Goal: Task Accomplishment & Management: Complete application form

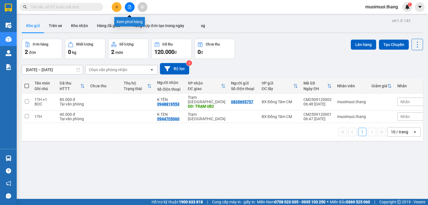
click at [128, 8] on icon "file-add" at bounding box center [130, 7] width 4 height 4
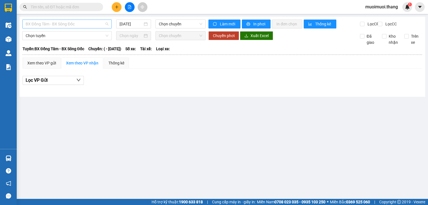
click at [50, 26] on span "BX Đồng Tâm - BX Sông Đốc" at bounding box center [67, 24] width 83 height 8
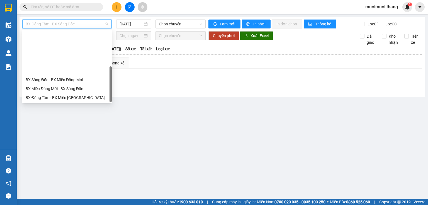
scroll to position [53, 0]
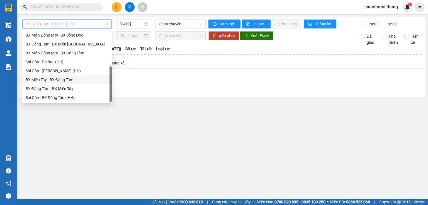
click at [48, 82] on div "BX Miền Tây - BX Đồng Tâm" at bounding box center [67, 80] width 83 height 6
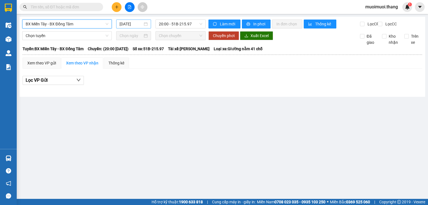
click at [137, 24] on input "[DATE]" at bounding box center [130, 24] width 23 height 6
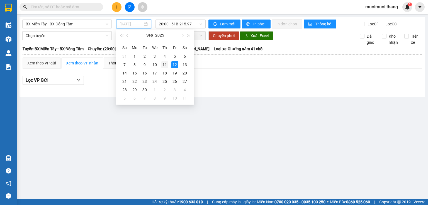
click at [165, 65] on div "11" at bounding box center [164, 64] width 7 height 7
type input "[DATE]"
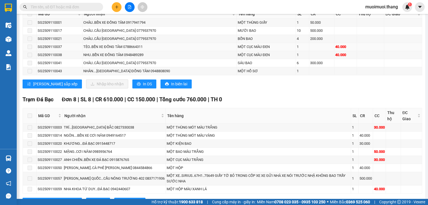
scroll to position [515, 0]
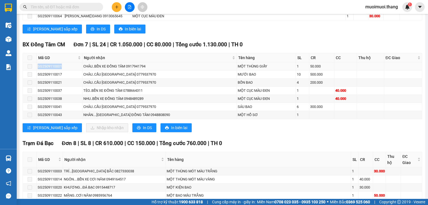
drag, startPoint x: 69, startPoint y: 63, endPoint x: 36, endPoint y: 67, distance: 33.3
click at [36, 67] on tr "SG2509110001 CHÂU..BẾN XE ĐỒNG TÂM 0917941794 MỘT THÙNG GIẤY 1 50.000" at bounding box center [222, 66] width 399 height 8
copy tr "SG2509110001"
click at [74, 7] on input "text" at bounding box center [64, 7] width 66 height 6
paste input "SG2509110001"
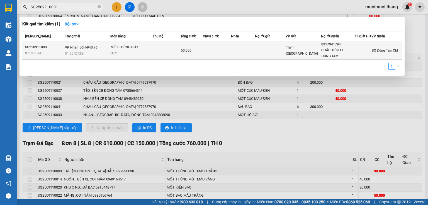
type input "SG2509110001"
click at [235, 54] on td at bounding box center [243, 50] width 24 height 18
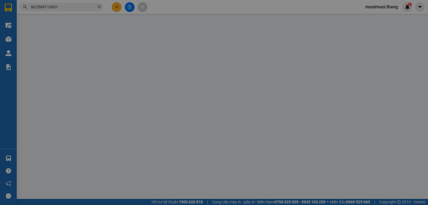
type input "0917941794"
type input "CHÂU..BẾN XE ĐỒNG TÂM"
type input "50.000"
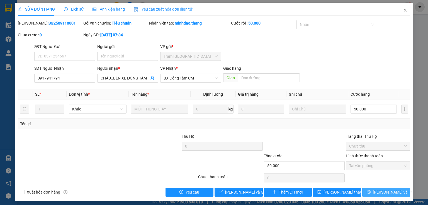
click at [383, 190] on span "[PERSON_NAME] và In" at bounding box center [392, 192] width 39 height 6
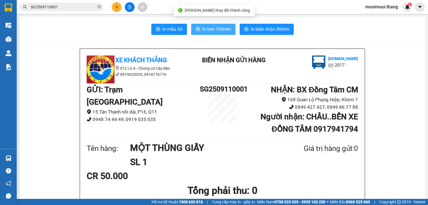
click at [227, 28] on span "In tem 100mm" at bounding box center [216, 29] width 29 height 7
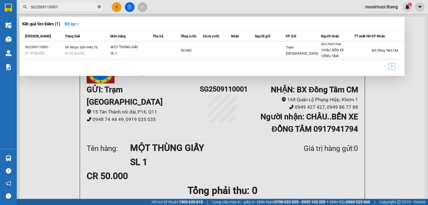
click at [98, 7] on icon "close-circle" at bounding box center [98, 6] width 3 height 3
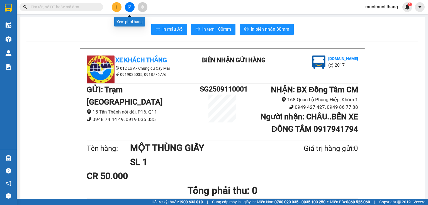
click at [127, 9] on button at bounding box center [130, 7] width 10 height 10
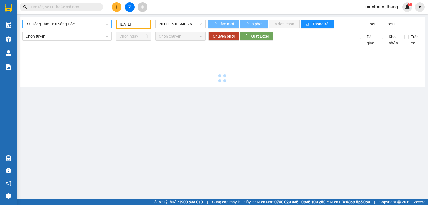
type input "[DATE]"
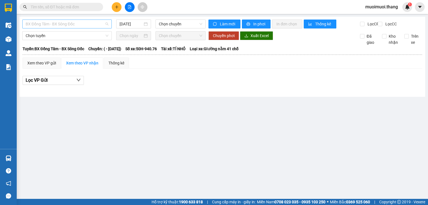
click at [62, 21] on span "BX Đồng Tâm - BX Sông Đốc" at bounding box center [67, 24] width 83 height 8
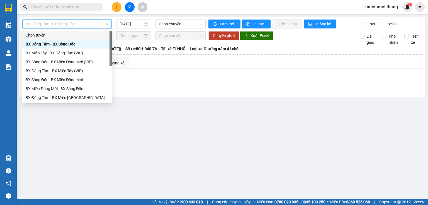
scroll to position [53, 0]
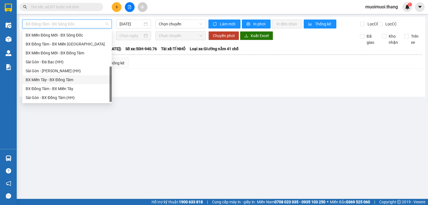
click at [51, 81] on div "BX Miền Tây - BX Đồng Tâm" at bounding box center [67, 80] width 83 height 6
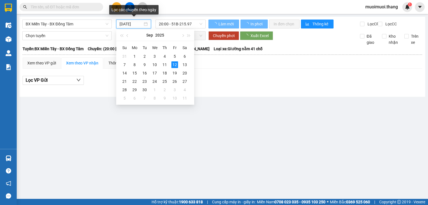
click at [141, 24] on input "[DATE]" at bounding box center [130, 24] width 23 height 6
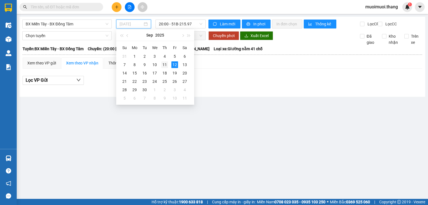
click at [164, 65] on div "11" at bounding box center [164, 64] width 7 height 7
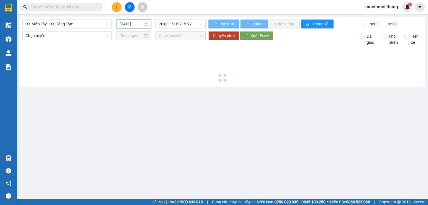
type input "[DATE]"
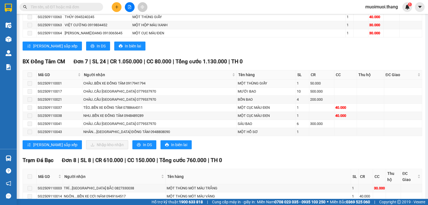
scroll to position [493, 0]
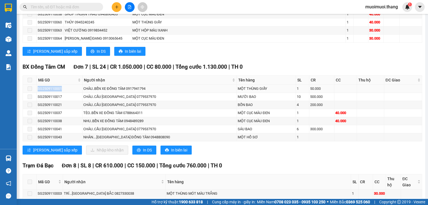
drag, startPoint x: 70, startPoint y: 88, endPoint x: 35, endPoint y: 92, distance: 36.2
click at [35, 92] on tr "SG2509110001 CHÂU..BẾN XE ĐỒNG TÂM 0917941794 MỘT THÙNG GIẤY 1 50.000" at bounding box center [222, 89] width 399 height 8
copy tr "SG2509110001"
click at [47, 6] on input "text" at bounding box center [64, 7] width 66 height 6
paste input "SG2509110001"
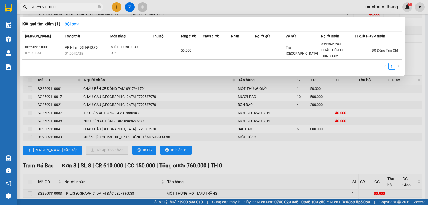
type input "SG2509110001"
click at [238, 118] on div at bounding box center [214, 102] width 428 height 205
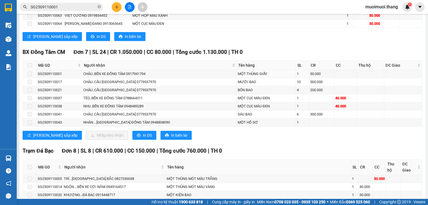
scroll to position [515, 0]
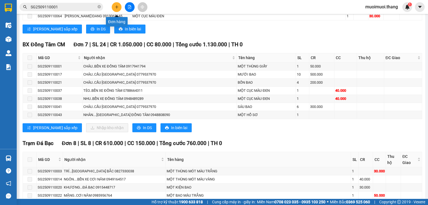
click at [118, 10] on button at bounding box center [117, 7] width 10 height 10
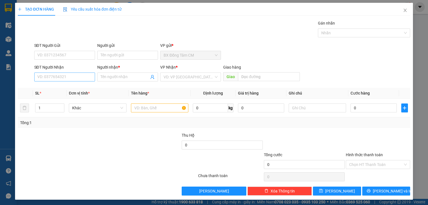
click at [74, 77] on div "SĐT Người Nhận VD: 0377654321" at bounding box center [64, 73] width 61 height 19
click at [70, 78] on input "SĐT Người Nhận" at bounding box center [64, 76] width 61 height 9
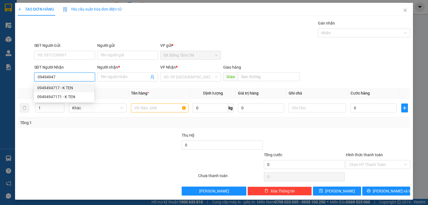
click at [69, 86] on div "0949494717 - K TEN" at bounding box center [63, 88] width 53 height 6
type input "0949494717"
type input "K TEN"
type input "VINH LONG"
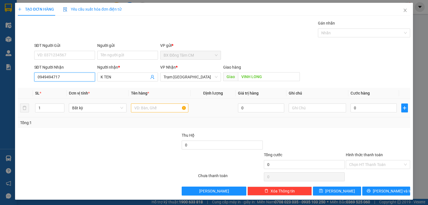
type input "0949494717"
click at [181, 107] on input "text" at bounding box center [159, 107] width 57 height 9
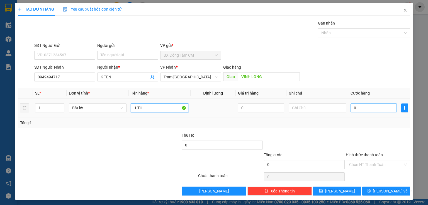
type input "1 TH"
click at [378, 107] on input "0" at bounding box center [373, 107] width 46 height 9
type input "1"
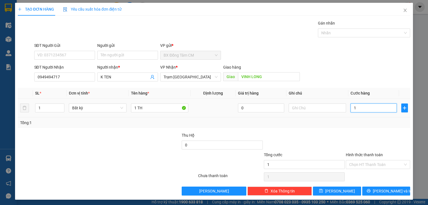
type input "15"
type input "150"
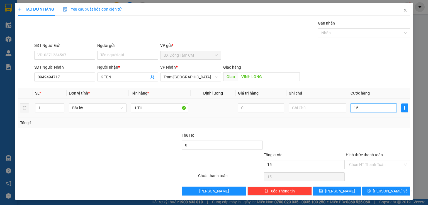
type input "150"
type input "1.500"
type input "15.000"
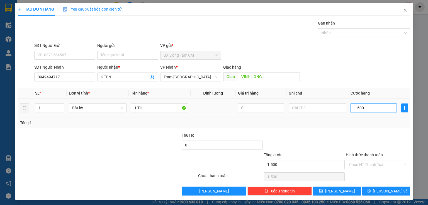
type input "15.000"
type input "150.000"
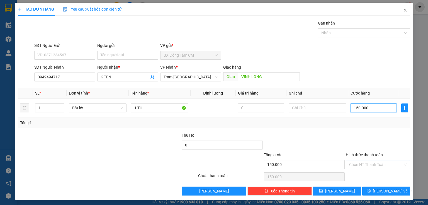
type input "150.000"
click at [363, 166] on input "Hình thức thanh toán" at bounding box center [376, 164] width 54 height 8
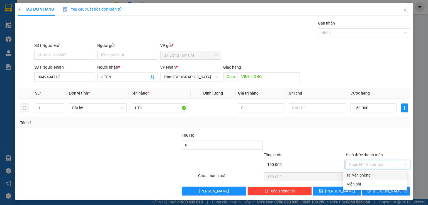
drag, startPoint x: 362, startPoint y: 177, endPoint x: 369, endPoint y: 185, distance: 10.9
click at [362, 177] on div "Tại văn phòng" at bounding box center [374, 175] width 57 height 6
type input "0"
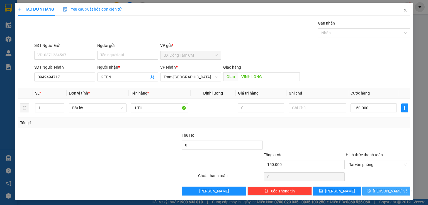
click at [371, 192] on button "[PERSON_NAME] và In" at bounding box center [386, 190] width 48 height 9
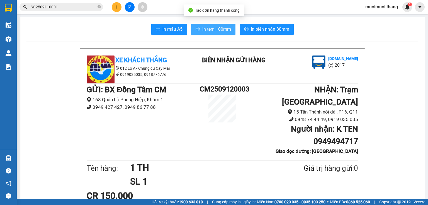
click at [211, 33] on button "In tem 100mm" at bounding box center [213, 29] width 44 height 11
click at [116, 9] on icon "plus" at bounding box center [117, 7] width 4 height 4
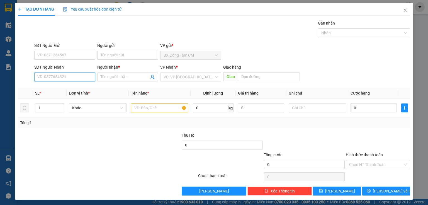
click at [79, 75] on input "SĐT Người Nhận" at bounding box center [64, 76] width 61 height 9
click at [51, 79] on input "0917932811" at bounding box center [64, 76] width 61 height 9
type input "0917932811"
click at [118, 78] on input "Người nhận *" at bounding box center [125, 77] width 48 height 6
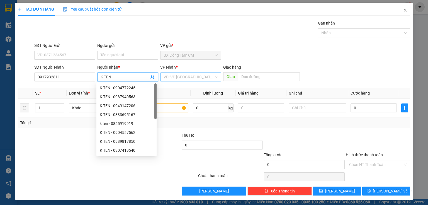
type input "K TEN"
click at [181, 75] on input "search" at bounding box center [188, 77] width 50 height 8
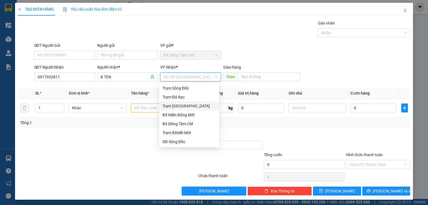
click at [183, 106] on div "Trạm [GEOGRAPHIC_DATA]" at bounding box center [188, 106] width 53 height 6
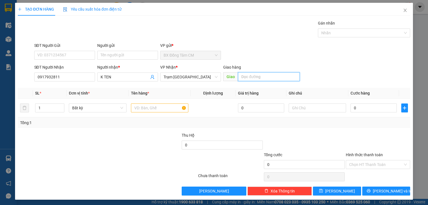
click at [258, 79] on input "text" at bounding box center [269, 76] width 62 height 9
type input "NGÃ 4 GA"
click at [153, 111] on input "text" at bounding box center [159, 107] width 57 height 9
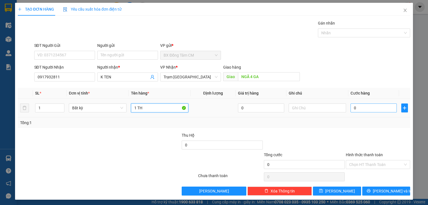
type input "1 TH"
click at [367, 106] on input "0" at bounding box center [373, 107] width 46 height 9
type input "7"
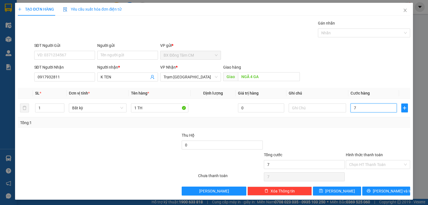
type input "70"
type input "700"
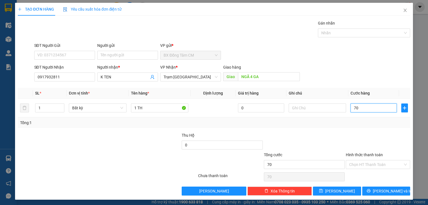
type input "700"
type input "7.000"
type input "70.000"
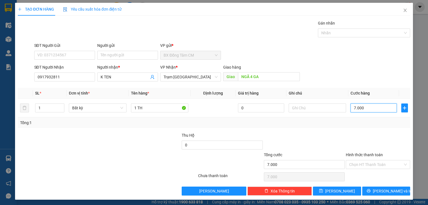
type input "70.000"
click at [371, 189] on button "[PERSON_NAME] và In" at bounding box center [386, 190] width 48 height 9
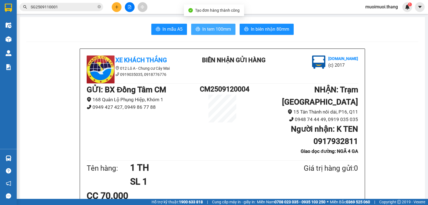
click at [205, 25] on button "In tem 100mm" at bounding box center [213, 29] width 44 height 11
click at [112, 7] on button at bounding box center [117, 7] width 10 height 10
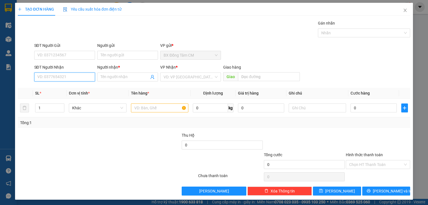
click at [78, 75] on input "SĐT Người Nhận" at bounding box center [64, 76] width 61 height 9
type input "0941055816"
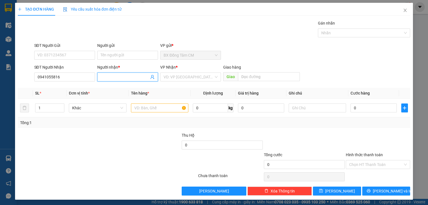
click at [113, 76] on input "Người nhận *" at bounding box center [125, 77] width 48 height 6
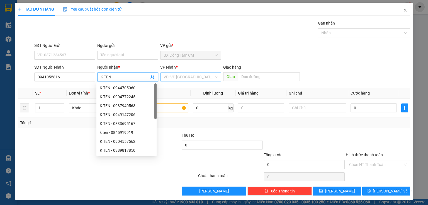
type input "K TEN"
click at [196, 79] on input "search" at bounding box center [188, 77] width 50 height 8
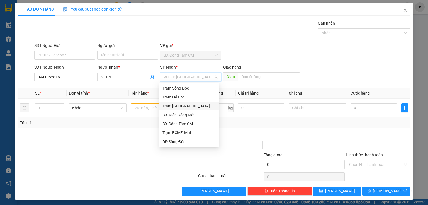
click at [192, 106] on div "Trạm [GEOGRAPHIC_DATA]" at bounding box center [188, 106] width 53 height 6
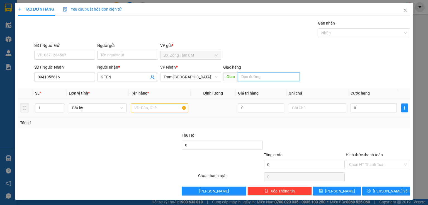
click at [259, 79] on input "text" at bounding box center [269, 76] width 62 height 9
type input "VINH LONG"
click at [140, 111] on input "text" at bounding box center [159, 107] width 57 height 9
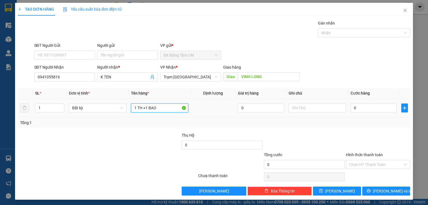
type input "1 TH +1 BAO"
drag, startPoint x: 388, startPoint y: 99, endPoint x: 387, endPoint y: 104, distance: 5.1
drag, startPoint x: 387, startPoint y: 104, endPoint x: 362, endPoint y: 103, distance: 25.4
click at [362, 102] on div "0" at bounding box center [373, 107] width 46 height 11
type input "7"
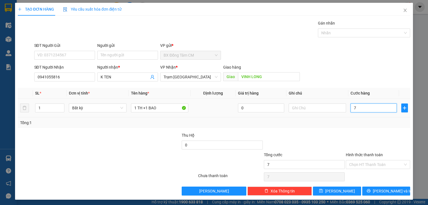
type input "7"
type input "70"
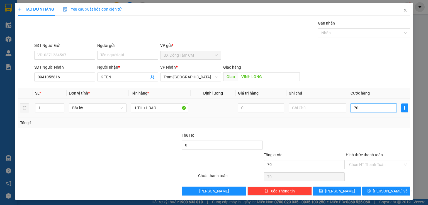
type input "700"
type input "7.000"
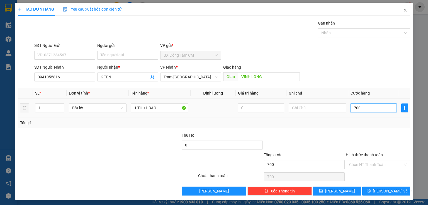
type input "7.000"
type input "70.000"
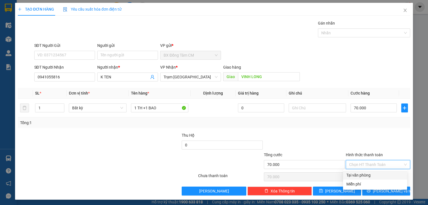
drag, startPoint x: 366, startPoint y: 163, endPoint x: 365, endPoint y: 170, distance: 6.8
click at [367, 164] on input "Hình thức thanh toán" at bounding box center [376, 164] width 54 height 8
click at [361, 177] on div "Tại văn phòng" at bounding box center [374, 175] width 57 height 6
type input "0"
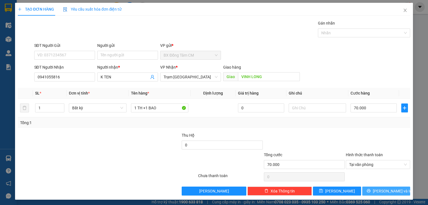
click at [371, 190] on button "[PERSON_NAME] và In" at bounding box center [386, 190] width 48 height 9
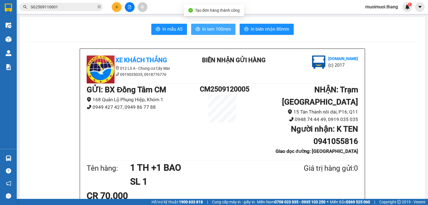
click at [209, 32] on span "In tem 100mm" at bounding box center [216, 29] width 29 height 7
click at [216, 28] on span "In tem 100mm" at bounding box center [216, 29] width 29 height 7
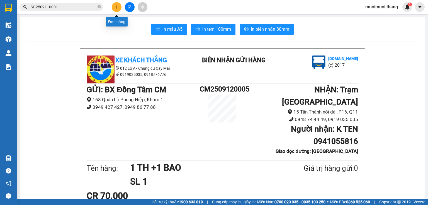
click at [119, 4] on button at bounding box center [117, 7] width 10 height 10
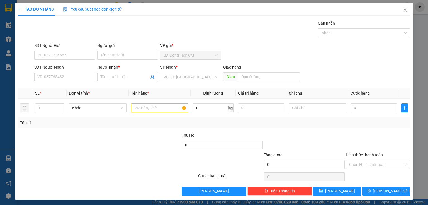
click at [76, 71] on div "SĐT Người Nhận" at bounding box center [64, 68] width 61 height 8
click at [74, 75] on input "SĐT Người Nhận" at bounding box center [64, 76] width 61 height 9
type input "0703695675"
drag, startPoint x: 59, startPoint y: 89, endPoint x: 71, endPoint y: 91, distance: 11.8
click at [59, 89] on div "0703695675 - K TEN" at bounding box center [63, 88] width 53 height 6
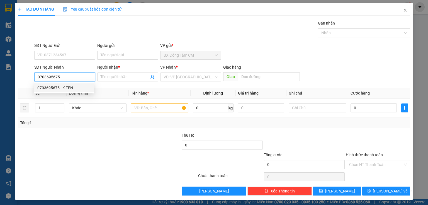
type input "K TEN"
type input "CV TÂN THẾ HIEP"
type input "0703695675"
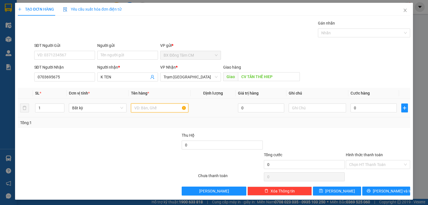
click at [154, 105] on input "text" at bounding box center [159, 107] width 57 height 9
type input "1 BAO"
click at [374, 110] on input "0" at bounding box center [373, 107] width 46 height 9
type input "1"
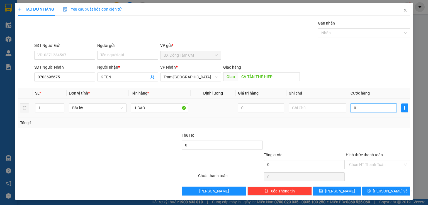
type input "1"
type input "12"
type input "120"
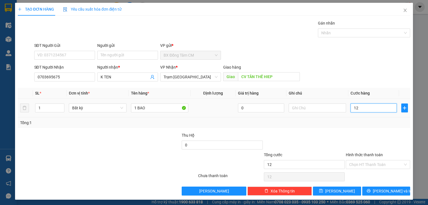
type input "120"
type input "1.200"
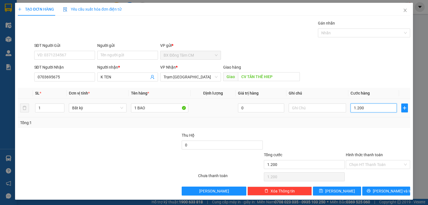
type input "12.000"
type input "120.000"
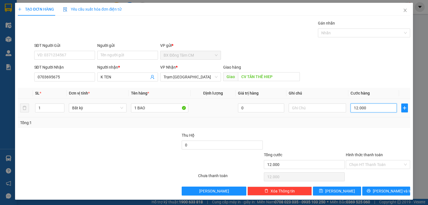
type input "120.000"
click at [368, 190] on button "[PERSON_NAME] và In" at bounding box center [386, 190] width 48 height 9
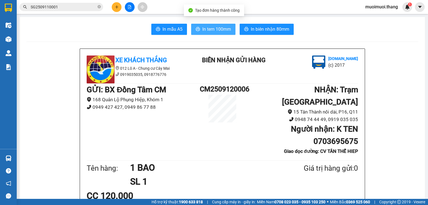
click at [196, 33] on button "In tem 100mm" at bounding box center [213, 29] width 44 height 11
click at [114, 7] on button at bounding box center [117, 7] width 10 height 10
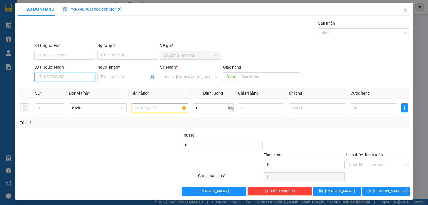
click at [72, 73] on input "SĐT Người Nhận" at bounding box center [64, 76] width 61 height 9
type input "0839160255"
click at [119, 83] on div "Người nhận * Tên người nhận" at bounding box center [127, 73] width 63 height 19
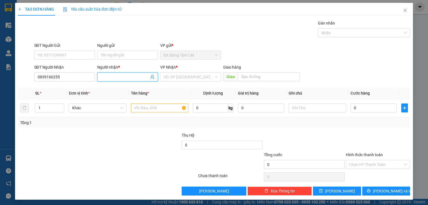
click at [119, 78] on input "Người nhận *" at bounding box center [125, 77] width 48 height 6
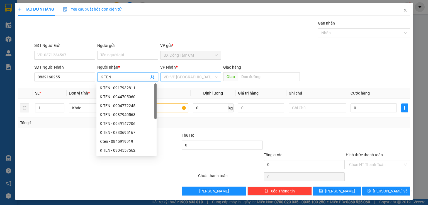
type input "K TEN"
click at [175, 74] on input "search" at bounding box center [188, 77] width 50 height 8
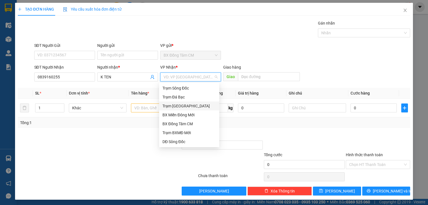
click at [190, 105] on div "Trạm [GEOGRAPHIC_DATA]" at bounding box center [188, 106] width 53 height 6
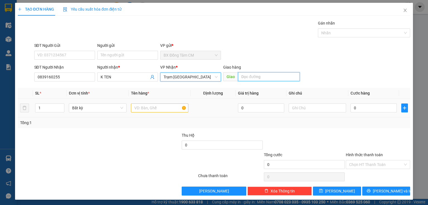
click at [274, 79] on input "text" at bounding box center [269, 76] width 62 height 9
type input "AN [GEOGRAPHIC_DATA]"
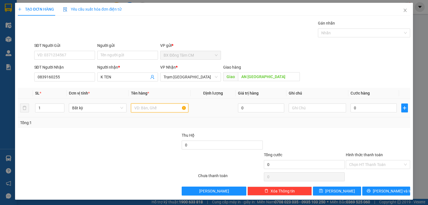
click at [156, 109] on input "text" at bounding box center [159, 107] width 57 height 9
type input "1 TH"
type input "7"
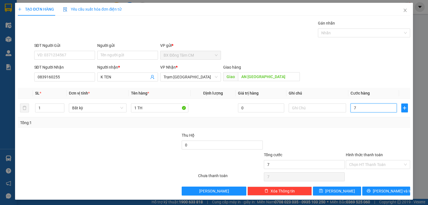
type input "70"
type input "700"
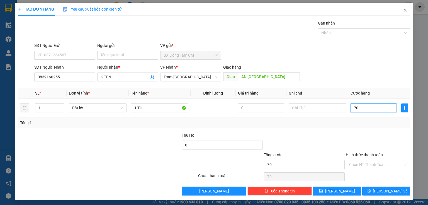
type input "700"
type input "7.000"
type input "70.000"
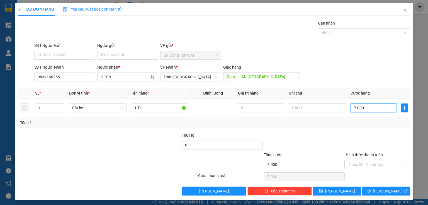
type input "70.000"
click at [394, 189] on button "[PERSON_NAME] và In" at bounding box center [386, 190] width 48 height 9
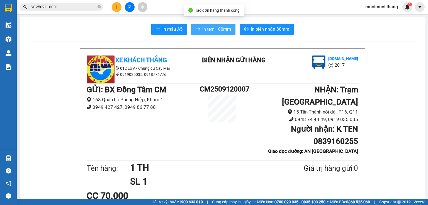
click at [209, 35] on button "In tem 100mm" at bounding box center [213, 29] width 44 height 11
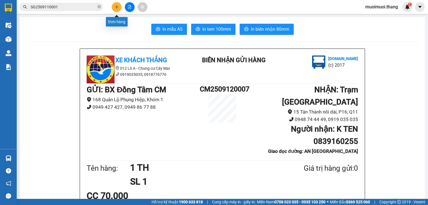
click at [116, 2] on button at bounding box center [117, 7] width 10 height 10
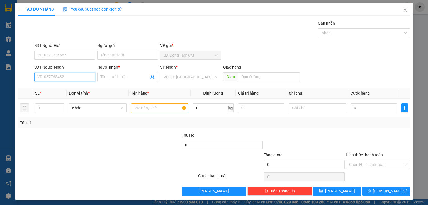
click at [84, 79] on input "SĐT Người Nhận" at bounding box center [64, 76] width 61 height 9
type input "0367563919"
drag, startPoint x: 68, startPoint y: 87, endPoint x: 133, endPoint y: 87, distance: 64.6
click at [70, 87] on div "0367563919 - SG" at bounding box center [63, 88] width 53 height 6
type input "SG"
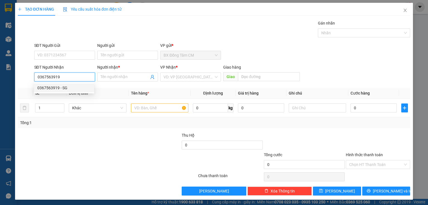
type input "BÌNH ẢNH LONG AN"
type input "0367563919"
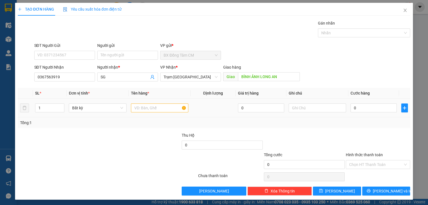
click at [140, 102] on div at bounding box center [159, 107] width 57 height 11
click at [140, 104] on div at bounding box center [159, 107] width 57 height 11
click at [135, 112] on div at bounding box center [159, 107] width 57 height 11
type input "1TH"
click at [352, 110] on input "0" at bounding box center [373, 107] width 46 height 9
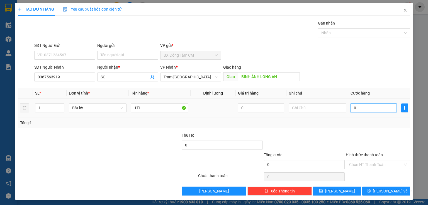
type input "5"
type input "50"
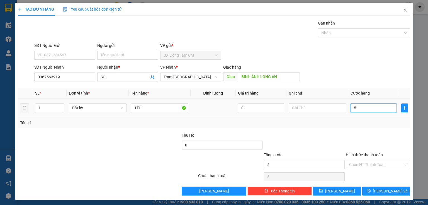
type input "50"
type input "500"
type input "5.000"
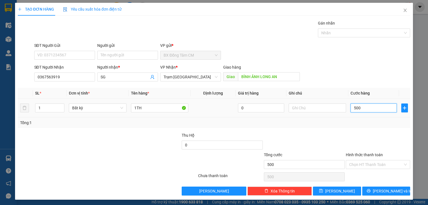
type input "5.000"
type input "50.000"
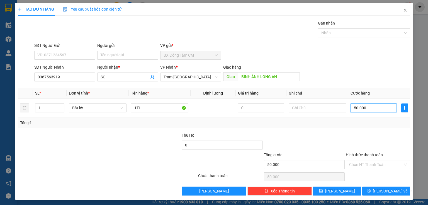
type input "50.000"
click at [355, 127] on div "Tổng: 1" at bounding box center [214, 122] width 392 height 11
click at [367, 161] on input "Hình thức thanh toán" at bounding box center [376, 164] width 54 height 8
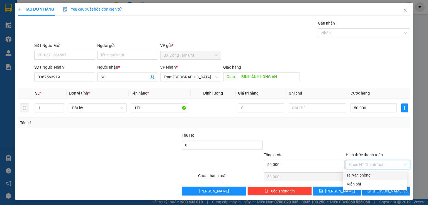
click at [368, 173] on div "Tại văn phòng" at bounding box center [374, 175] width 57 height 6
type input "0"
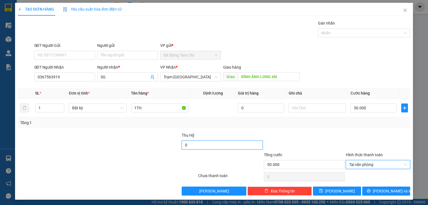
click at [221, 148] on input "0" at bounding box center [222, 144] width 81 height 9
type input "1.520.000"
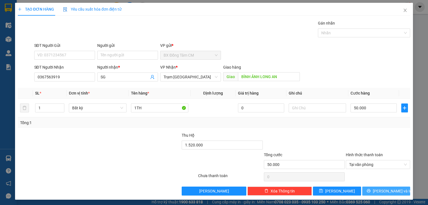
click at [369, 191] on button "[PERSON_NAME] và In" at bounding box center [386, 190] width 48 height 9
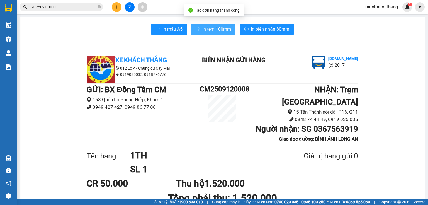
click at [232, 29] on div "In mẫu A5 In tem 100mm In biên nhận 80mm" at bounding box center [221, 29] width 391 height 11
click at [232, 29] on button "In tem 100mm" at bounding box center [213, 29] width 44 height 11
click at [113, 8] on button at bounding box center [117, 7] width 10 height 10
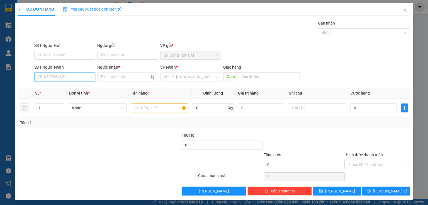
click at [70, 80] on input "SĐT Người Nhận" at bounding box center [64, 76] width 61 height 9
type input "0919866032"
drag, startPoint x: 77, startPoint y: 88, endPoint x: 150, endPoint y: 95, distance: 73.8
click at [77, 87] on div "0919866032 - SG" at bounding box center [63, 88] width 53 height 6
type input "SG"
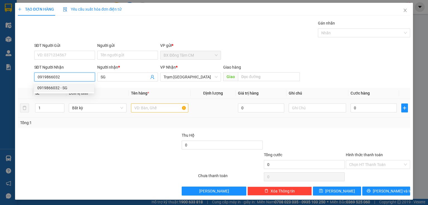
type input "0919866032"
click at [145, 105] on input "text" at bounding box center [159, 107] width 57 height 9
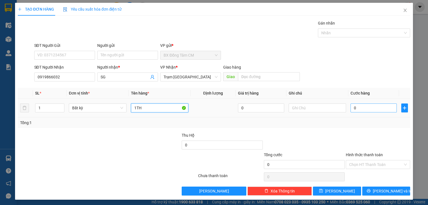
type input "1TH"
click at [369, 105] on input "0" at bounding box center [373, 107] width 46 height 9
type input "5"
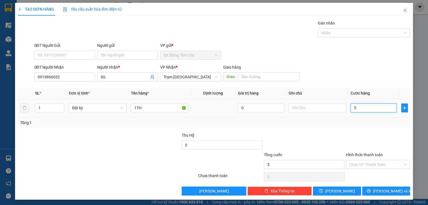
type input "50"
type input "500"
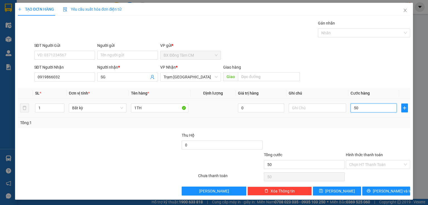
type input "500"
type input "5.000"
type input "50.000"
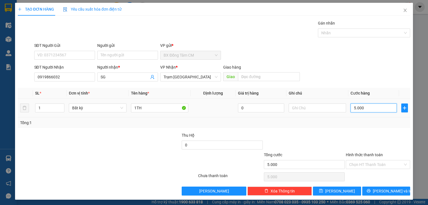
type input "50.000"
click at [359, 169] on div "Hình thức thanh toán Chọn HT Thanh Toán" at bounding box center [378, 160] width 64 height 19
click at [366, 163] on input "Hình thức thanh toán" at bounding box center [376, 164] width 54 height 8
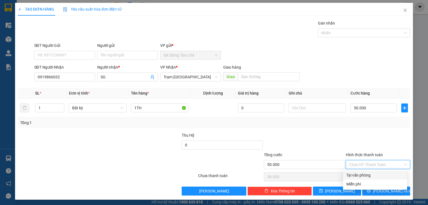
click at [364, 175] on div "Tại văn phòng" at bounding box center [374, 175] width 57 height 6
type input "0"
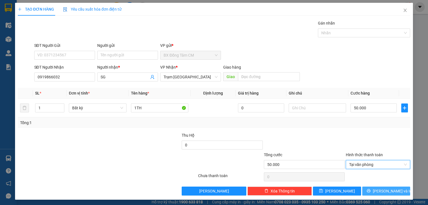
click at [366, 188] on button "[PERSON_NAME] và In" at bounding box center [386, 190] width 48 height 9
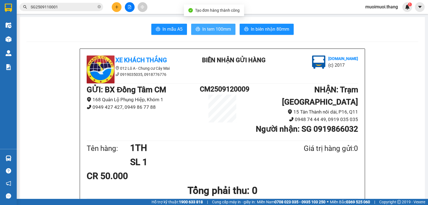
click at [217, 34] on button "In tem 100mm" at bounding box center [213, 29] width 44 height 11
click at [117, 8] on icon "plus" at bounding box center [116, 6] width 0 height 3
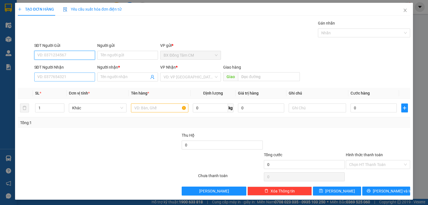
click at [56, 73] on div "SĐT Người Nhận VD: 0377654321" at bounding box center [64, 73] width 61 height 19
click at [56, 74] on input "SĐT Người Nhận" at bounding box center [64, 76] width 61 height 9
type input "0948542528"
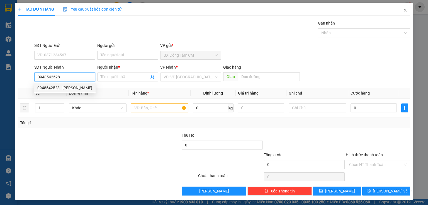
click at [50, 89] on div "0948542528 - [PERSON_NAME]" at bounding box center [64, 88] width 55 height 6
type input "QUANG"
type input "CV TTH"
type input "0948542528"
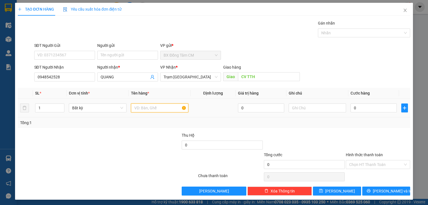
click at [137, 107] on input "text" at bounding box center [159, 107] width 57 height 9
type input "1TH"
click at [372, 111] on input "0" at bounding box center [373, 107] width 46 height 9
type input "6"
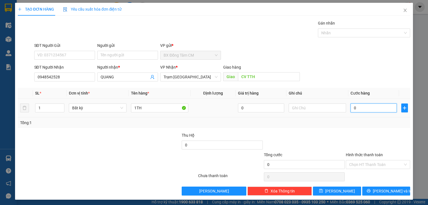
type input "6"
type input "60"
type input "6"
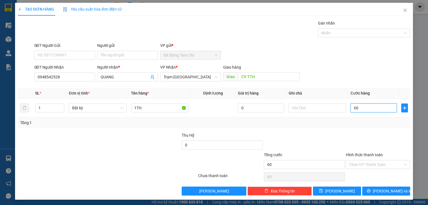
type input "6"
type input "0"
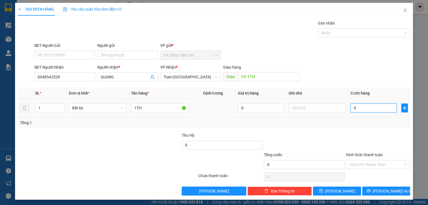
click at [351, 109] on input "0" at bounding box center [373, 107] width 46 height 9
type input "70"
type input "700"
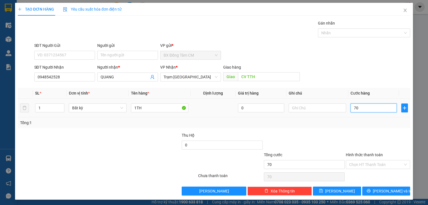
type input "700"
type input "7.000"
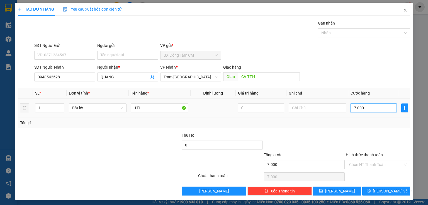
type input "70.000"
click at [367, 165] on input "Hình thức thanh toán" at bounding box center [376, 164] width 54 height 8
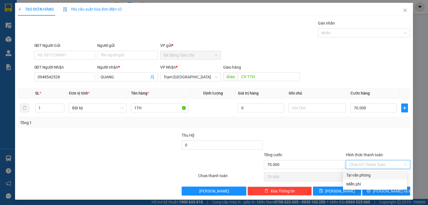
click at [363, 178] on div "Tại văn phòng" at bounding box center [374, 175] width 57 height 6
type input "0"
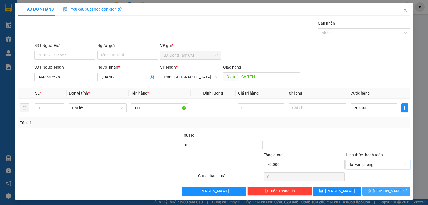
click at [369, 192] on button "[PERSON_NAME] và In" at bounding box center [386, 190] width 48 height 9
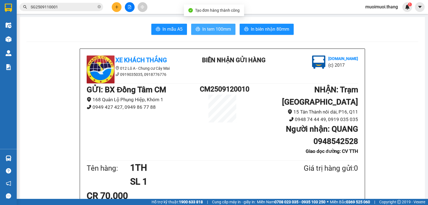
click at [208, 33] on button "In tem 100mm" at bounding box center [213, 29] width 44 height 11
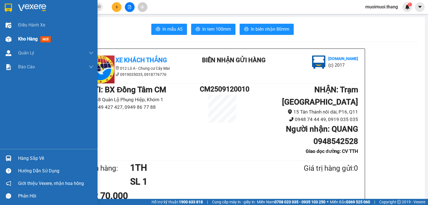
click at [43, 40] on span "mới" at bounding box center [45, 39] width 10 height 6
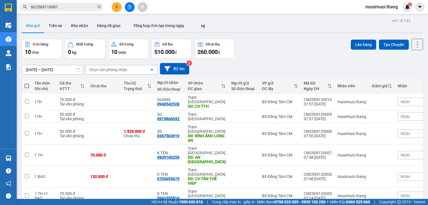
click at [25, 85] on span at bounding box center [27, 86] width 4 height 4
click at [27, 83] on input "checkbox" at bounding box center [27, 83] width 0 height 0
checkbox input "true"
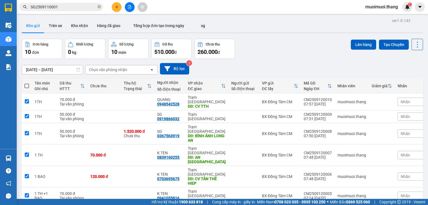
checkbox input "true"
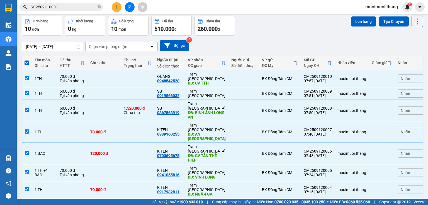
scroll to position [53, 0]
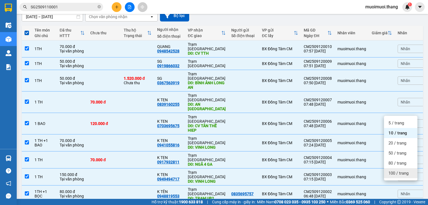
click at [397, 174] on span "100 / trang" at bounding box center [398, 173] width 20 height 6
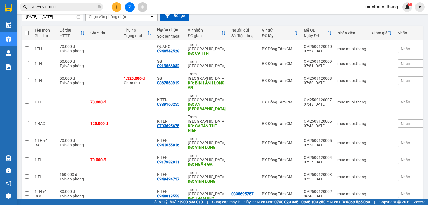
click at [26, 34] on span at bounding box center [27, 33] width 4 height 4
click at [27, 30] on input "checkbox" at bounding box center [27, 30] width 0 height 0
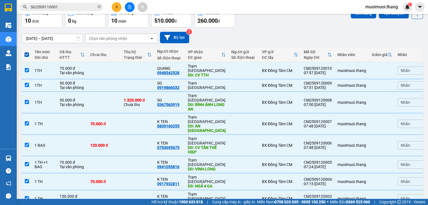
scroll to position [0, 0]
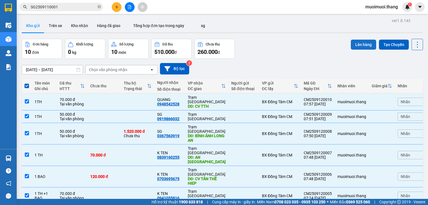
click at [357, 40] on button "Lên hàng" at bounding box center [363, 45] width 25 height 10
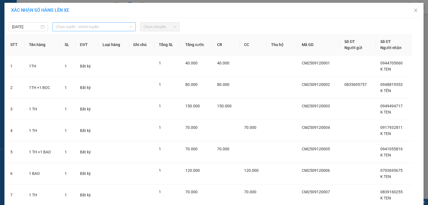
drag, startPoint x: 66, startPoint y: 26, endPoint x: 72, endPoint y: 40, distance: 15.5
click at [67, 26] on span "Chọn tuyến - nhóm tuyến" at bounding box center [94, 27] width 77 height 8
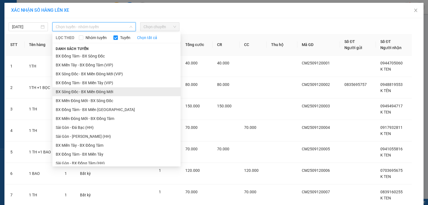
click at [70, 92] on li "BX Sông Đốc - BX Miền Đông Mới" at bounding box center [116, 91] width 128 height 9
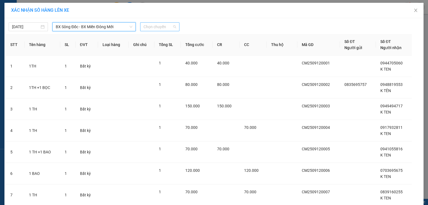
click at [155, 26] on span "Chọn chuyến" at bounding box center [159, 27] width 33 height 8
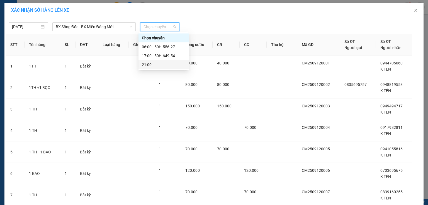
click at [153, 62] on div "21:00" at bounding box center [163, 65] width 43 height 6
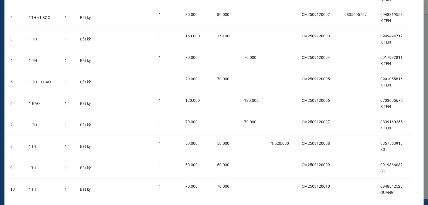
scroll to position [108, 0]
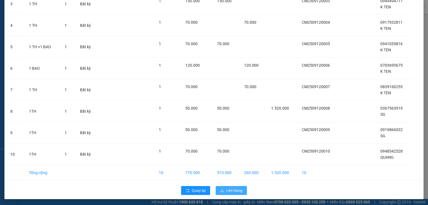
click at [231, 186] on button "Lên hàng" at bounding box center [231, 190] width 31 height 9
